Goal: Task Accomplishment & Management: Complete application form

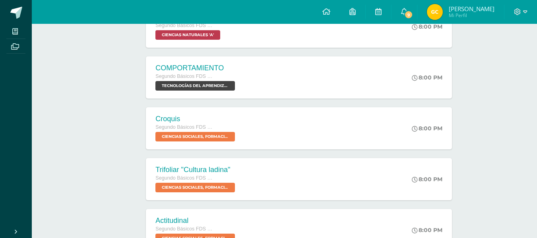
scroll to position [207, 0]
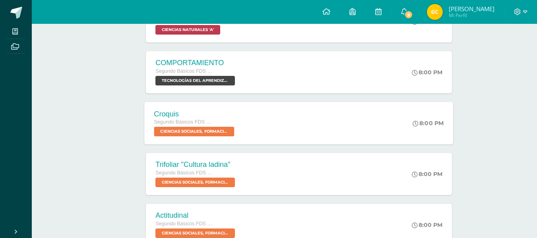
click at [361, 122] on div "Croquis Segundo Básicos FDS [DATE] CIENCIAS SOCIALES, FORMACIÓN CIUDADANA E INT…" at bounding box center [299, 123] width 309 height 43
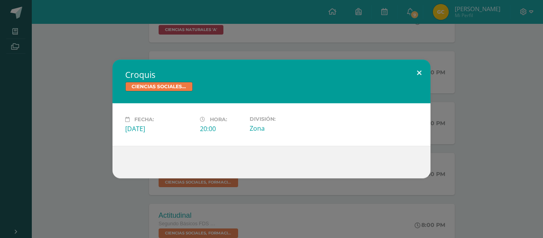
click at [420, 74] on button at bounding box center [419, 73] width 23 height 27
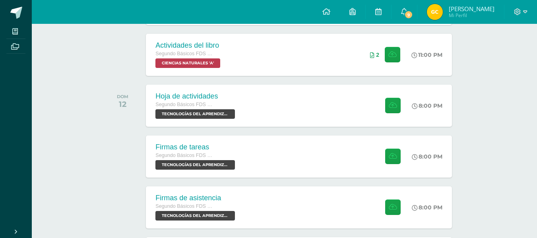
scroll to position [491, 0]
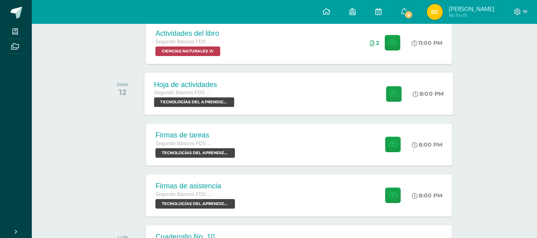
click at [247, 85] on div "Hoja de actividades Segundo Básicos FDS [DATE] TECNOLOGÍAS DEL APRENDIZAJE Y LA…" at bounding box center [299, 93] width 309 height 43
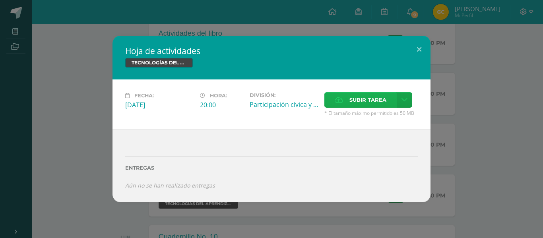
click at [348, 101] on label "Subir tarea" at bounding box center [360, 99] width 72 height 15
click at [0, 0] on input "Subir tarea" at bounding box center [0, 0] width 0 height 0
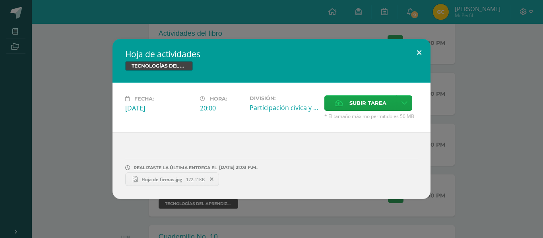
click at [421, 50] on button at bounding box center [419, 52] width 23 height 27
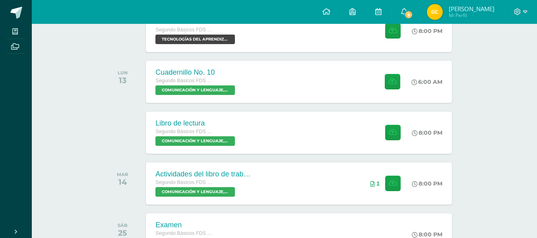
scroll to position [657, 0]
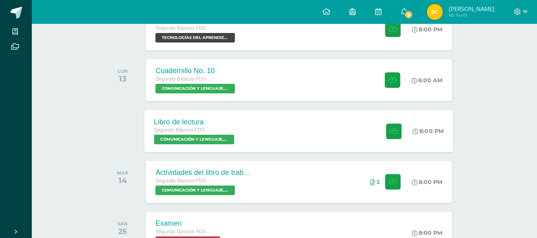
click at [268, 133] on div "Libro de lectura Segundo Básicos FDS [DATE] COMUNICACIÓN Y LENGUAJE, IDIOMA ESP…" at bounding box center [299, 131] width 309 height 43
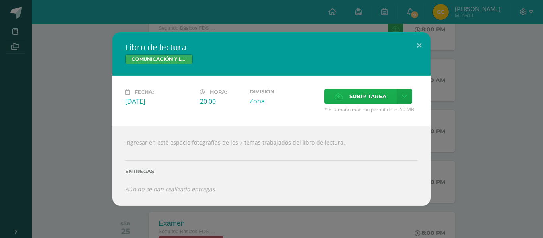
click at [372, 99] on span "Subir tarea" at bounding box center [367, 96] width 37 height 15
click at [0, 0] on input "Subir tarea" at bounding box center [0, 0] width 0 height 0
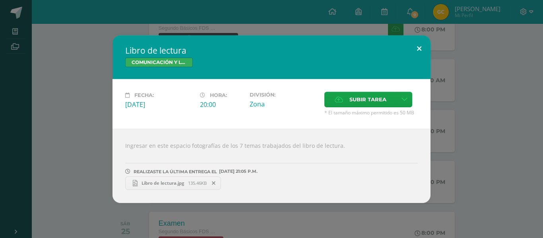
click at [418, 44] on button at bounding box center [419, 48] width 23 height 27
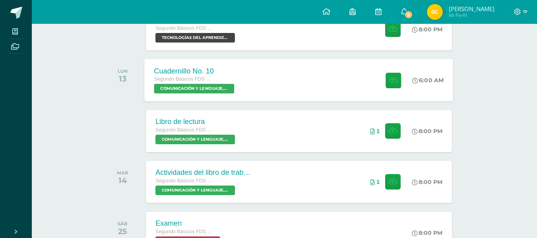
click at [322, 89] on div "Cuadernillo No. 10 Segundo Básicos FDS [DATE] COMUNICACIÓN Y LENGUAJE, IDIOMA E…" at bounding box center [299, 80] width 309 height 43
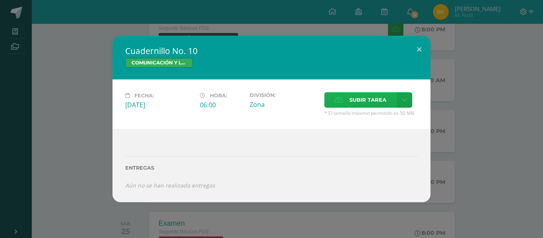
click at [359, 99] on span "Subir tarea" at bounding box center [367, 100] width 37 height 15
click at [0, 0] on input "Subir tarea" at bounding box center [0, 0] width 0 height 0
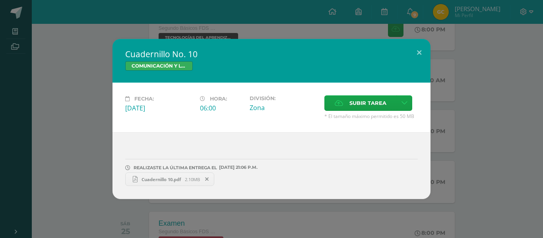
click at [211, 128] on div "Fecha: [DATE] Hora: 06:00 División: Zona" at bounding box center [271, 108] width 318 height 50
click at [421, 50] on button at bounding box center [419, 52] width 23 height 27
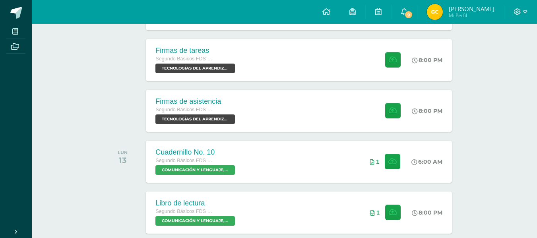
scroll to position [572, 0]
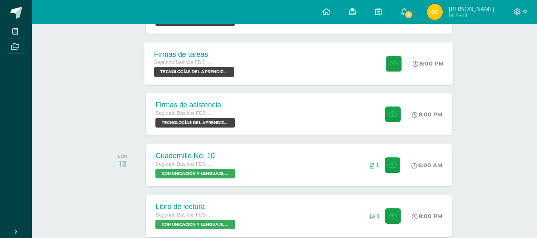
click at [321, 57] on div "Firmas de tareas Segundo Básicos FDS [DATE] TECNOLOGÍAS DEL APRENDIZAJE Y LA CO…" at bounding box center [299, 63] width 309 height 43
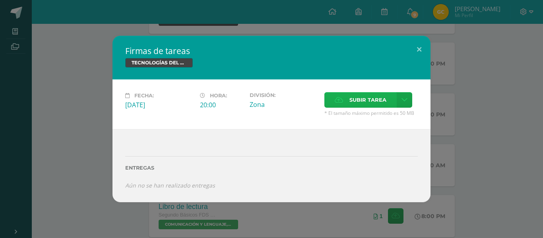
click at [350, 97] on span "Subir tarea" at bounding box center [367, 100] width 37 height 15
click at [0, 0] on input "Subir tarea" at bounding box center [0, 0] width 0 height 0
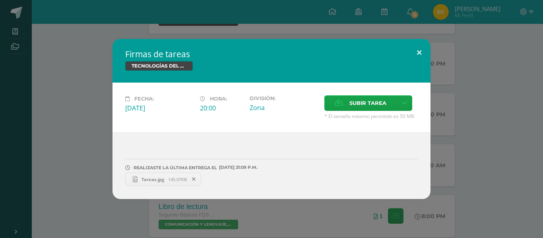
click at [421, 50] on button at bounding box center [419, 52] width 23 height 27
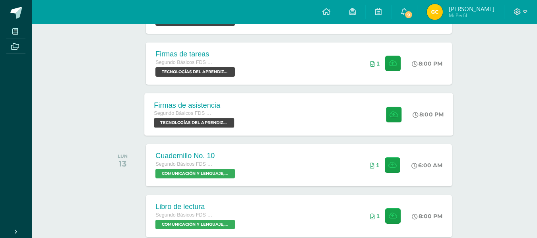
click at [343, 112] on div "Firmas de asistencia Segundo Básicos FDS [DATE] TECNOLOGÍAS DEL APRENDIZAJE Y L…" at bounding box center [299, 114] width 309 height 43
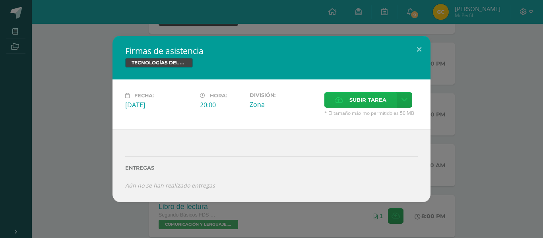
click at [363, 97] on span "Subir tarea" at bounding box center [367, 100] width 37 height 15
click at [0, 0] on input "Subir tarea" at bounding box center [0, 0] width 0 height 0
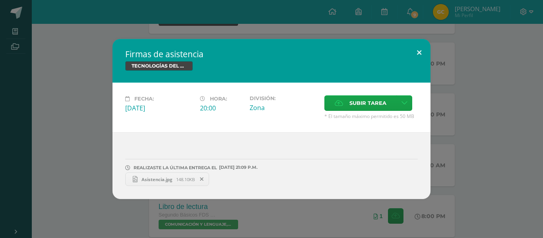
click at [418, 49] on button at bounding box center [419, 52] width 23 height 27
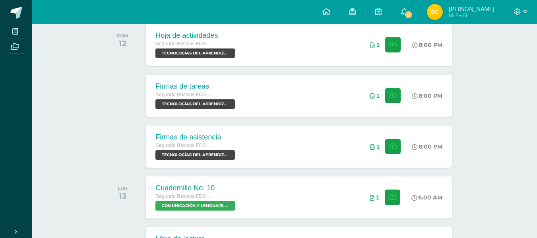
scroll to position [718, 0]
